Goal: Transaction & Acquisition: Purchase product/service

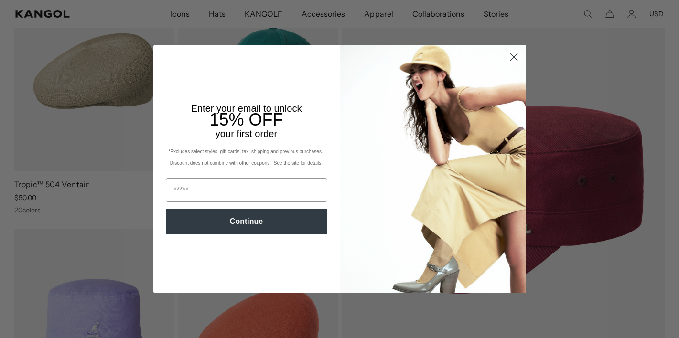
click at [515, 56] on circle "Close dialog" at bounding box center [513, 57] width 16 height 16
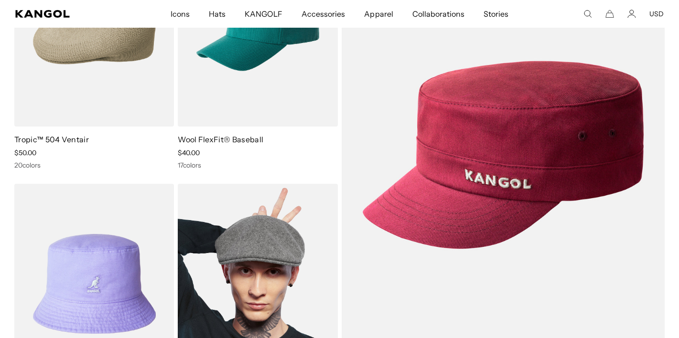
scroll to position [0, 197]
click at [329, 215] on img at bounding box center [258, 284] width 160 height 201
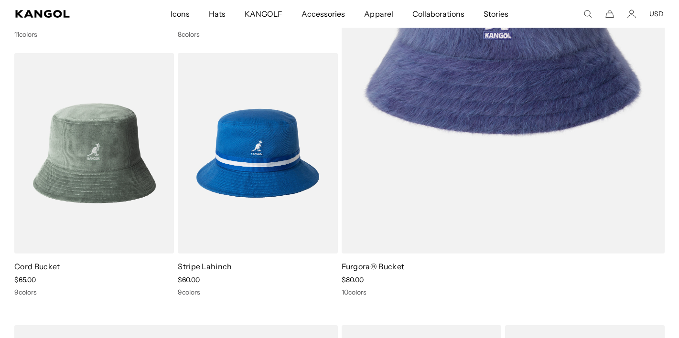
scroll to position [1364, 0]
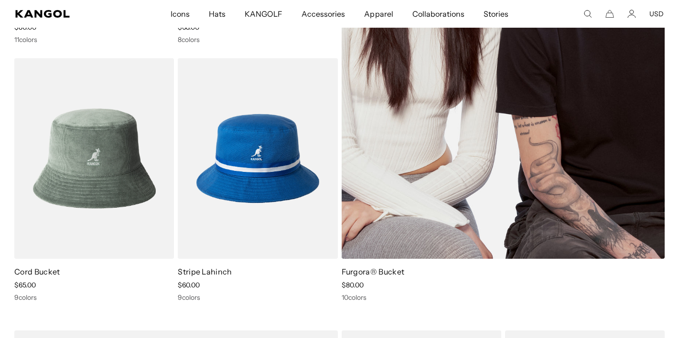
click at [580, 184] on img at bounding box center [502, 30] width 323 height 458
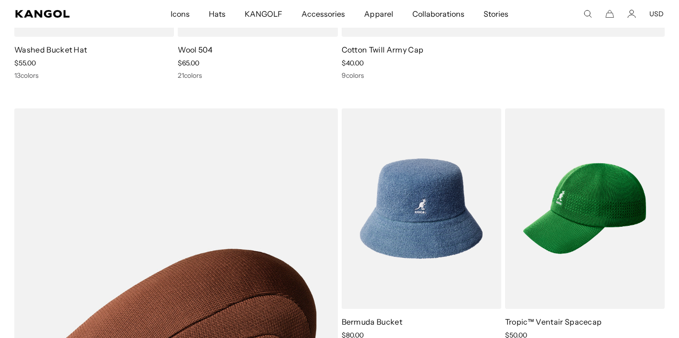
scroll to position [483, 0]
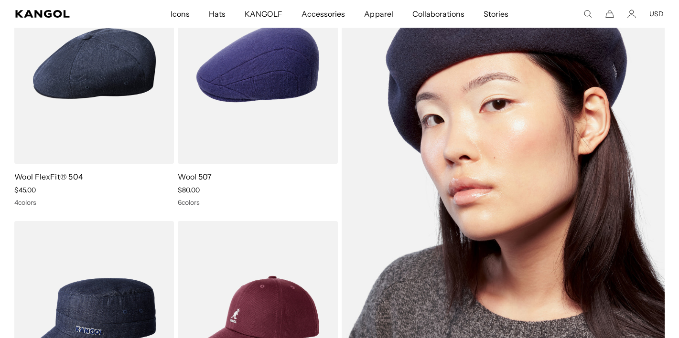
click at [589, 224] on img at bounding box center [502, 192] width 323 height 458
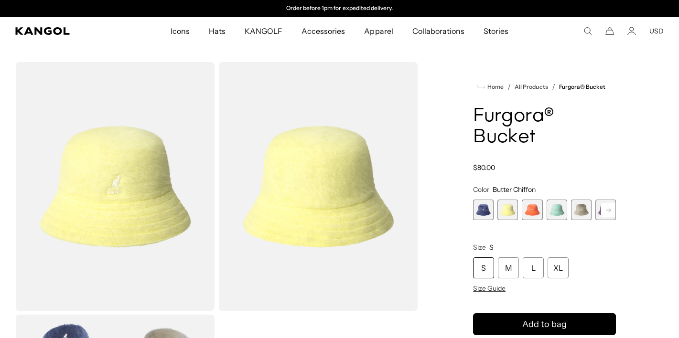
click at [611, 210] on rect at bounding box center [608, 210] width 14 height 14
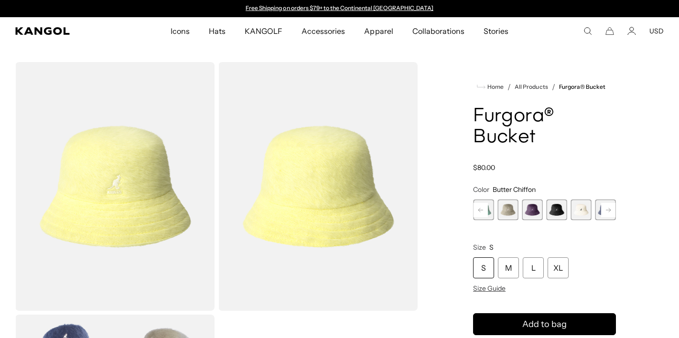
click at [609, 216] on rect at bounding box center [608, 210] width 14 height 14
click at [584, 211] on span "9 of 10" at bounding box center [581, 210] width 21 height 21
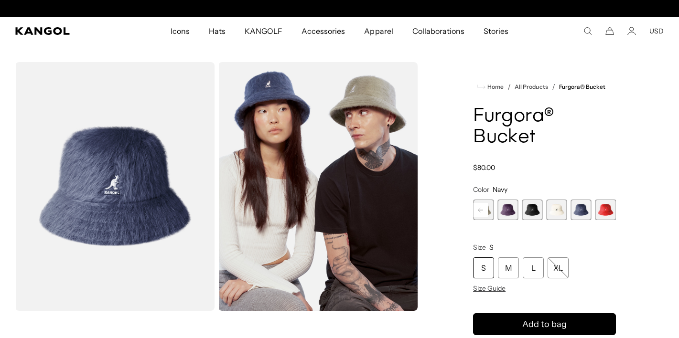
scroll to position [0, 197]
click at [555, 209] on span "8 of 10" at bounding box center [556, 210] width 21 height 21
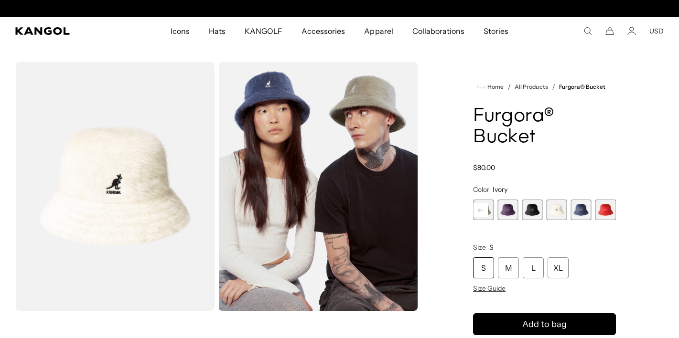
click at [531, 209] on span "7 of 10" at bounding box center [532, 210] width 21 height 21
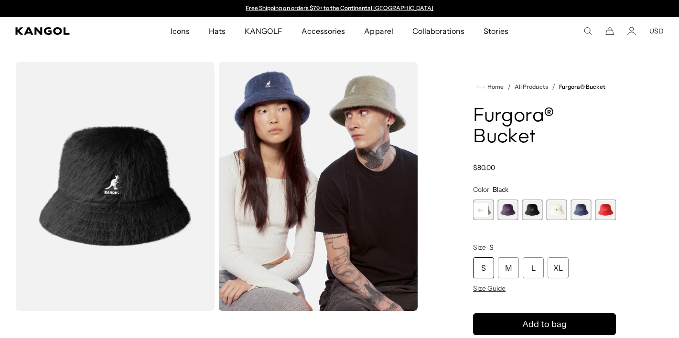
click at [508, 211] on span "6 of 10" at bounding box center [507, 210] width 21 height 21
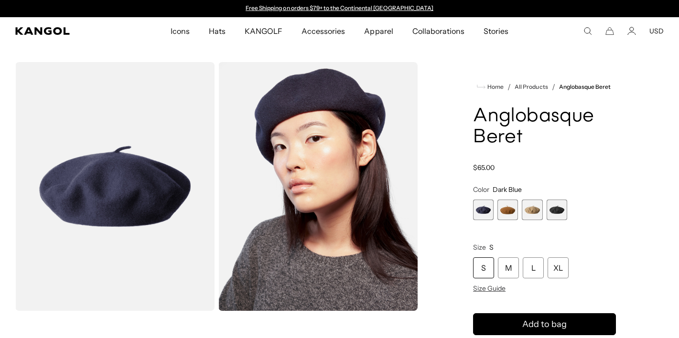
scroll to position [63, 0]
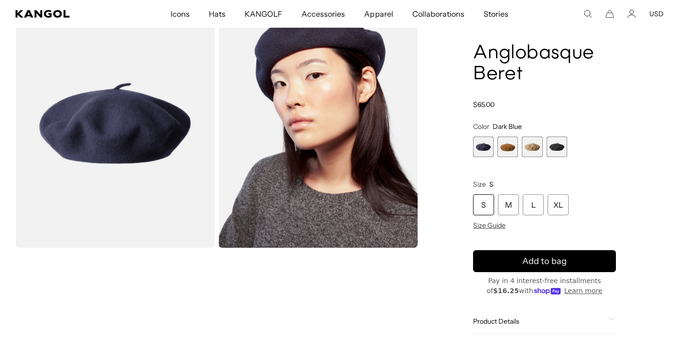
click at [511, 146] on span "2 of 4" at bounding box center [507, 147] width 21 height 21
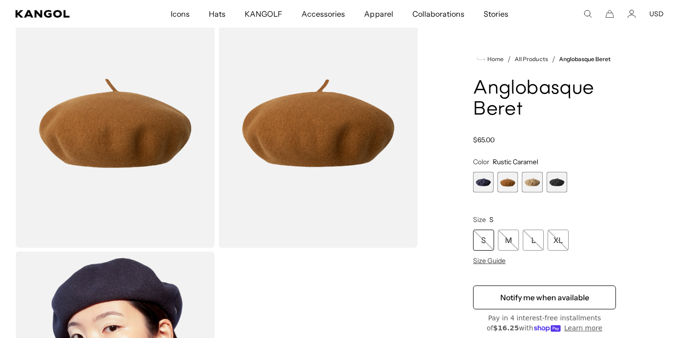
click at [536, 181] on span "3 of 4" at bounding box center [532, 182] width 21 height 21
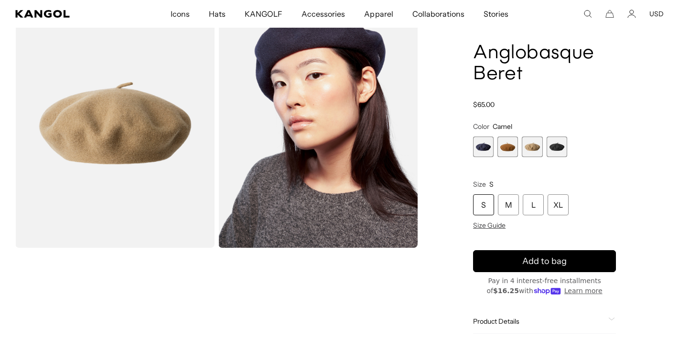
scroll to position [0, 197]
click at [558, 150] on span "4 of 4" at bounding box center [556, 147] width 21 height 21
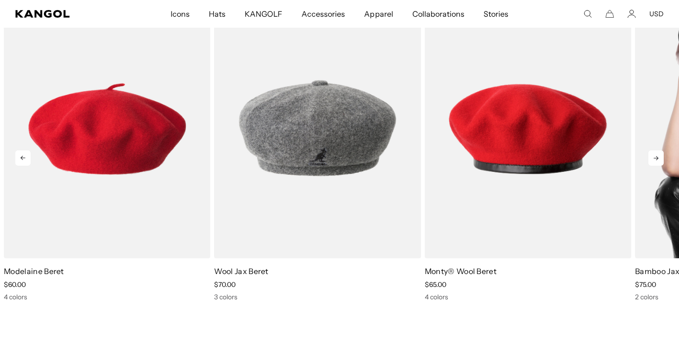
scroll to position [0, 197]
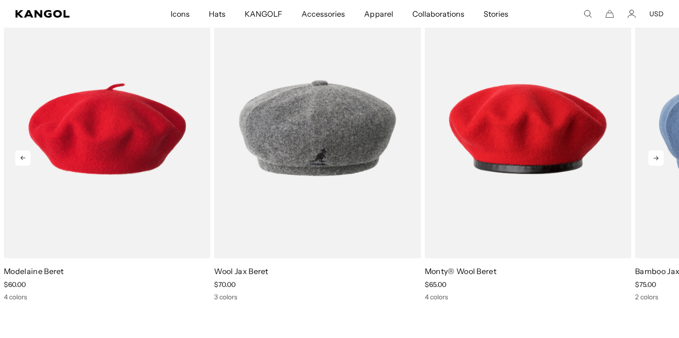
click at [659, 158] on icon at bounding box center [655, 157] width 15 height 15
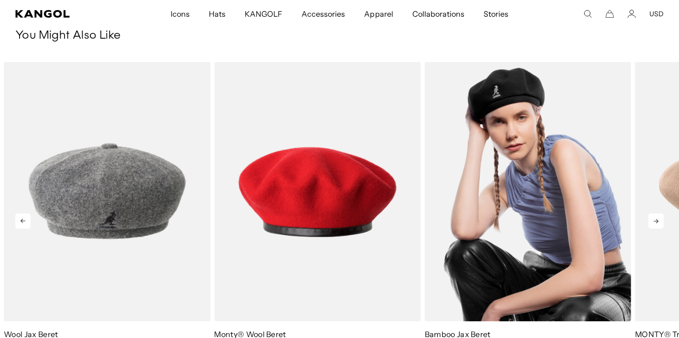
scroll to position [516, 0]
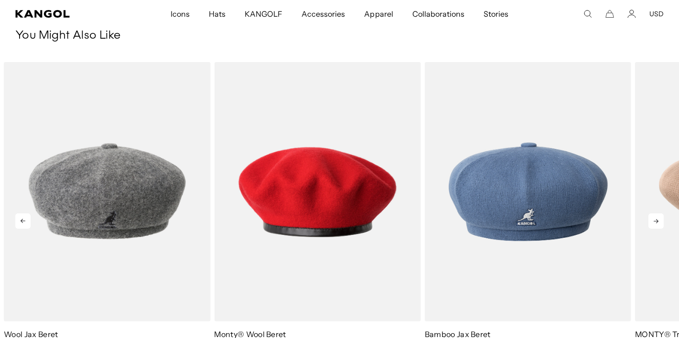
click at [656, 222] on icon at bounding box center [655, 220] width 15 height 15
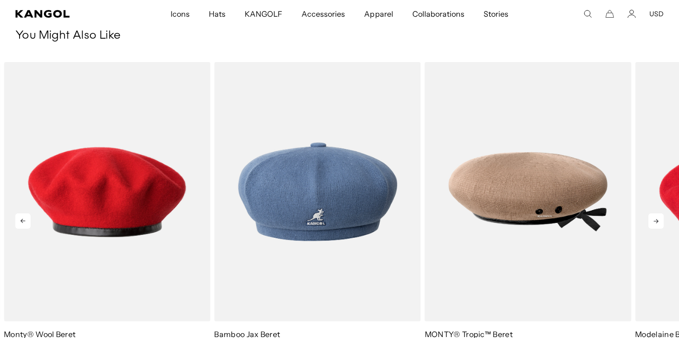
scroll to position [0, 197]
click at [656, 222] on icon at bounding box center [655, 221] width 5 height 4
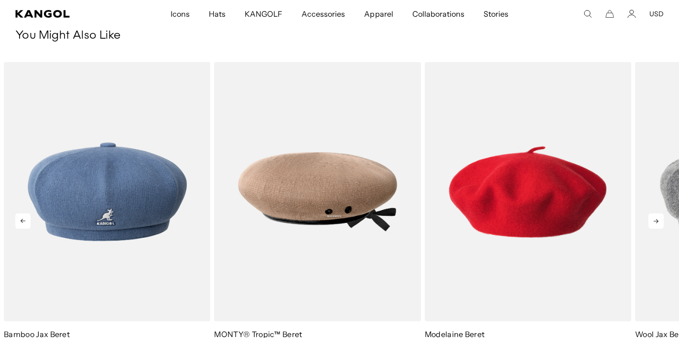
click at [656, 222] on icon at bounding box center [655, 221] width 5 height 4
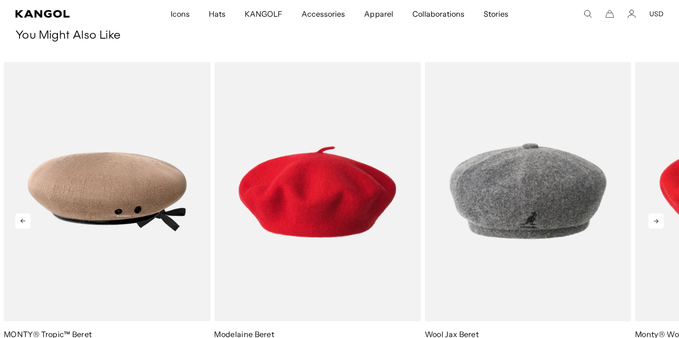
click at [657, 226] on icon at bounding box center [655, 220] width 15 height 15
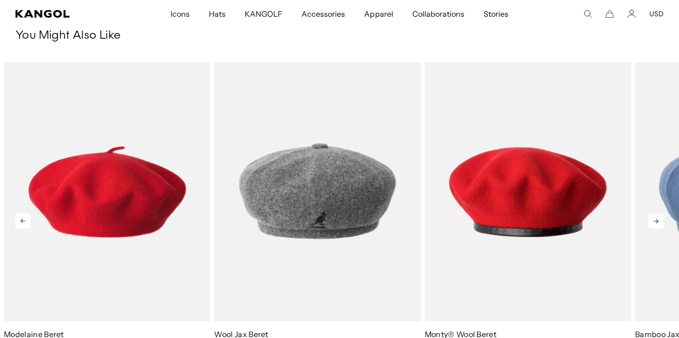
click at [657, 226] on icon at bounding box center [655, 220] width 15 height 15
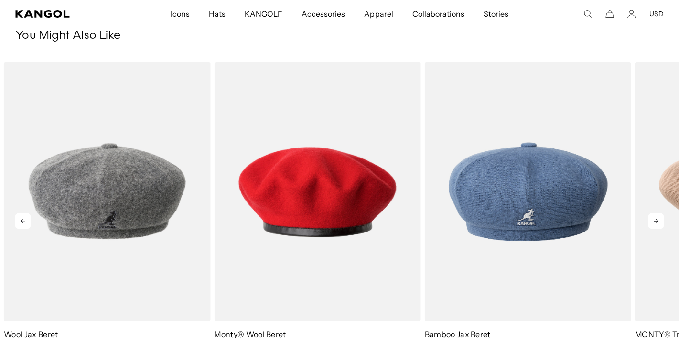
click at [657, 226] on icon at bounding box center [655, 220] width 15 height 15
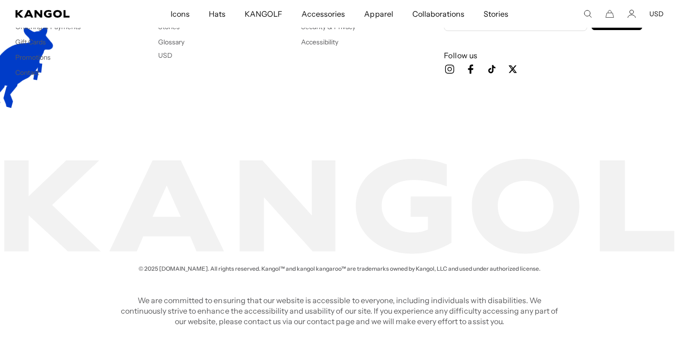
scroll to position [1420, 0]
